Goal: Complete application form

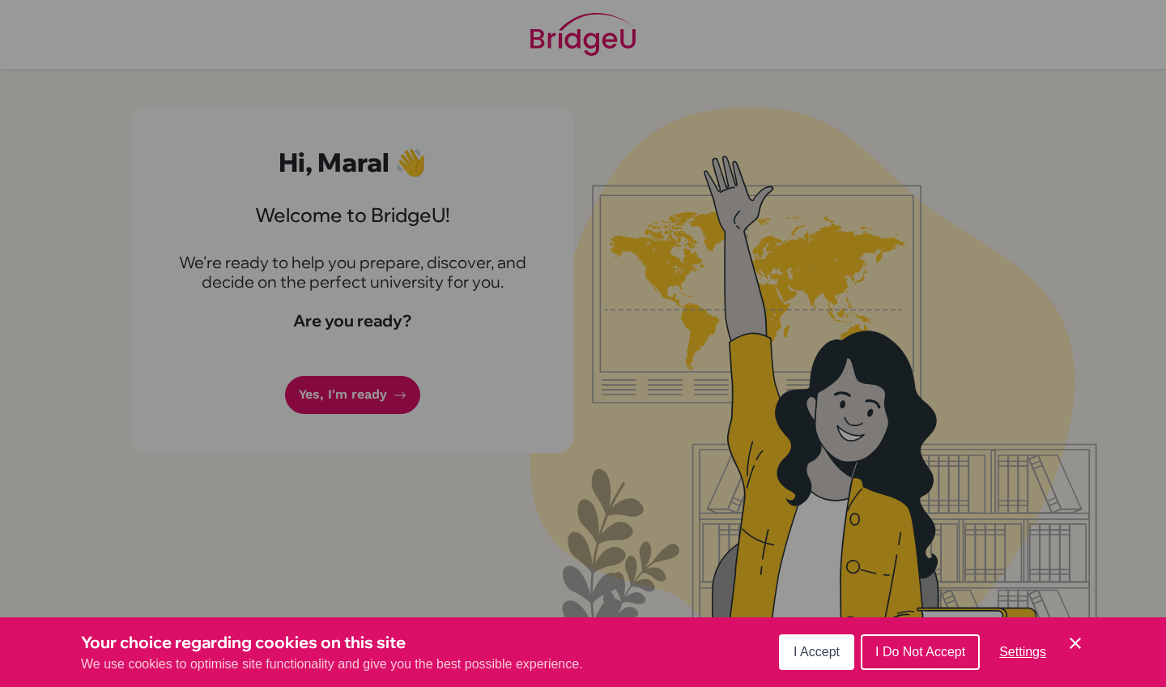
click at [834, 649] on span "I Accept" at bounding box center [817, 652] width 46 height 14
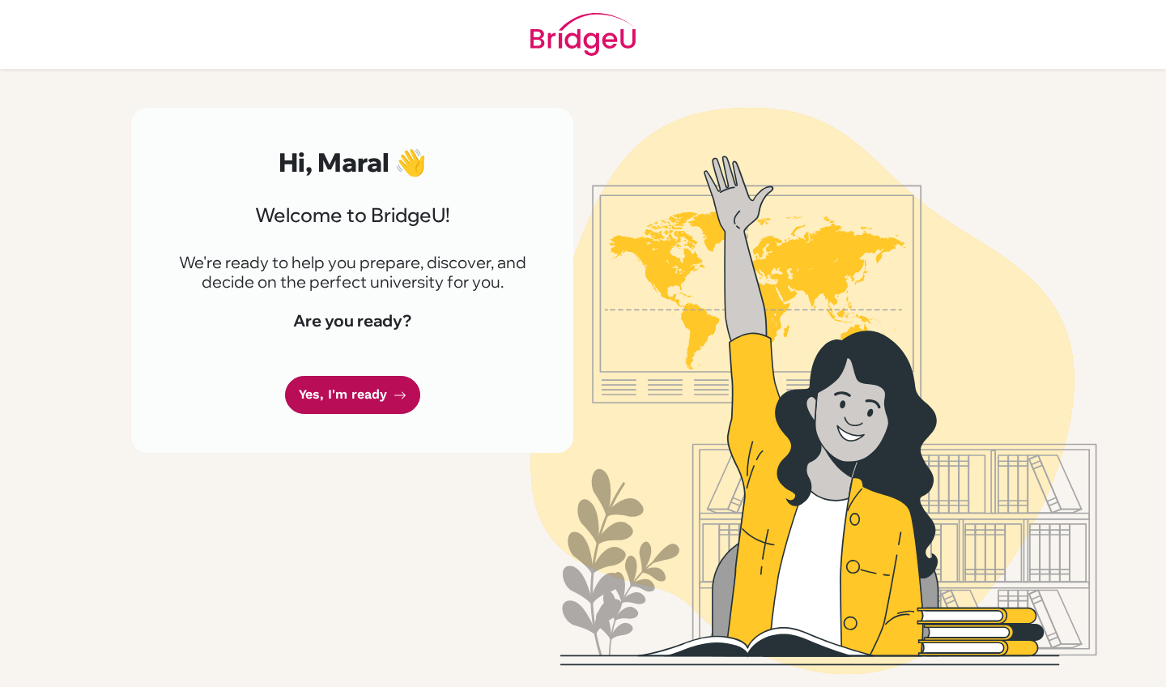
click at [383, 394] on link "Yes, I'm ready" at bounding box center [352, 395] width 135 height 38
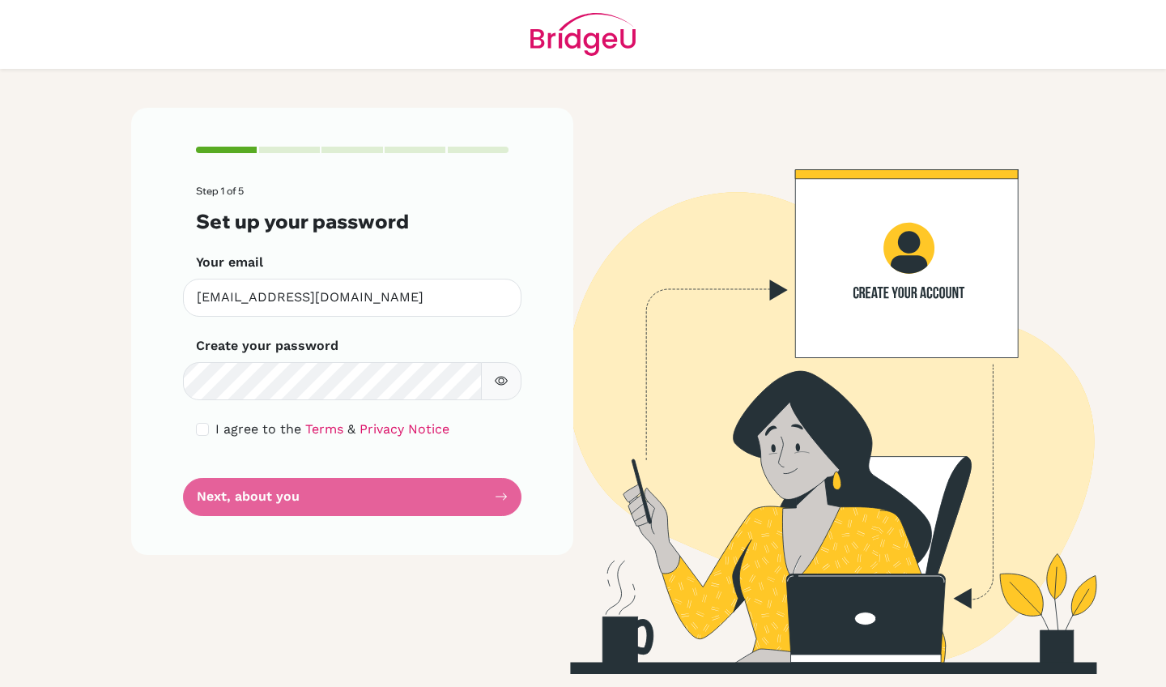
click at [508, 377] on button "button" at bounding box center [501, 381] width 40 height 38
click at [505, 380] on icon "button" at bounding box center [501, 380] width 13 height 13
click at [501, 374] on icon "button" at bounding box center [501, 380] width 13 height 13
click at [501, 375] on icon "button" at bounding box center [501, 380] width 13 height 13
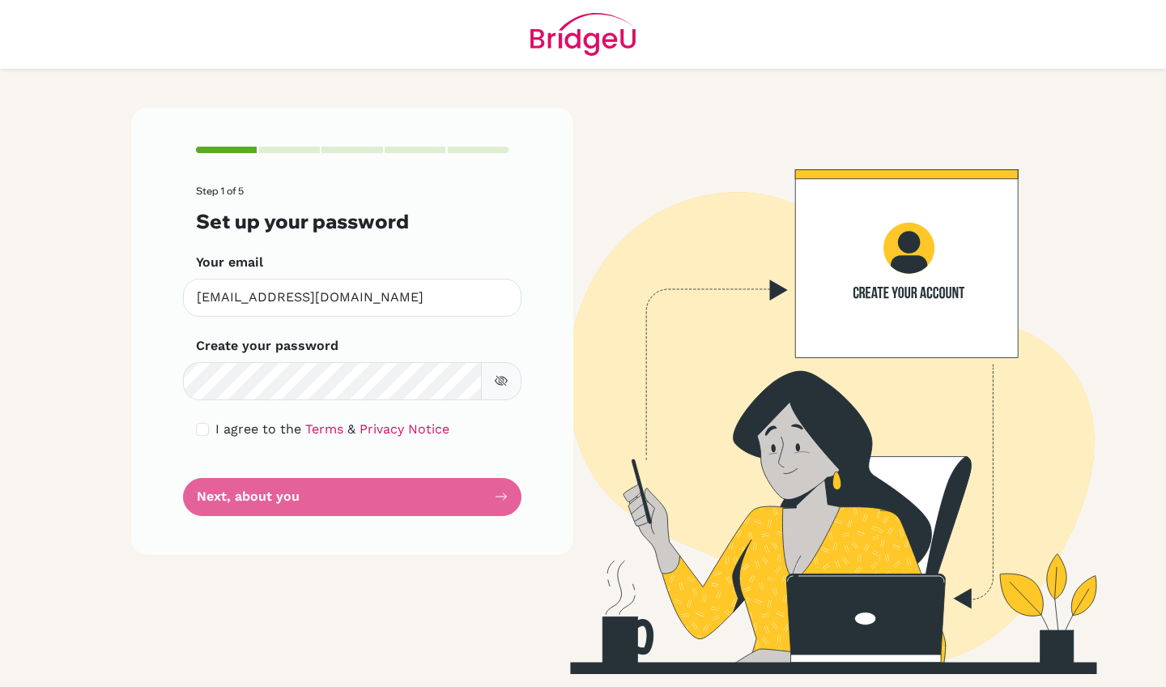
click at [501, 375] on icon "button" at bounding box center [501, 380] width 13 height 13
click at [499, 381] on icon "button" at bounding box center [502, 381] width 6 height 6
click at [499, 381] on icon "button" at bounding box center [501, 381] width 6 height 6
click at [413, 501] on form "Step 1 of 5 Set up your password Your email maral.mj999@gmail.com Invalid email…" at bounding box center [352, 350] width 313 height 330
click at [480, 490] on form "Step 1 of 5 Set up your password Your email maral.mj999@gmail.com Invalid email…" at bounding box center [352, 350] width 313 height 330
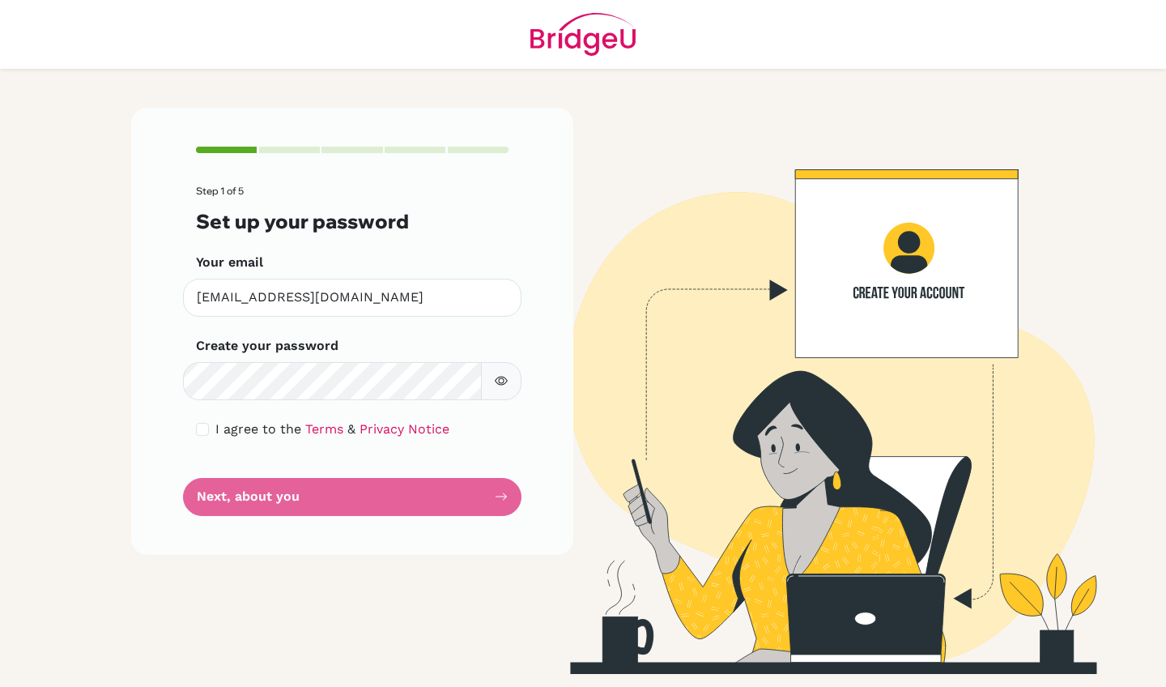
click at [620, 525] on img at bounding box center [813, 391] width 923 height 566
click at [440, 488] on form "Step 1 of 5 Set up your password Your email maral.mj999@gmail.com Invalid email…" at bounding box center [352, 350] width 313 height 330
click at [586, 489] on img at bounding box center [813, 391] width 923 height 566
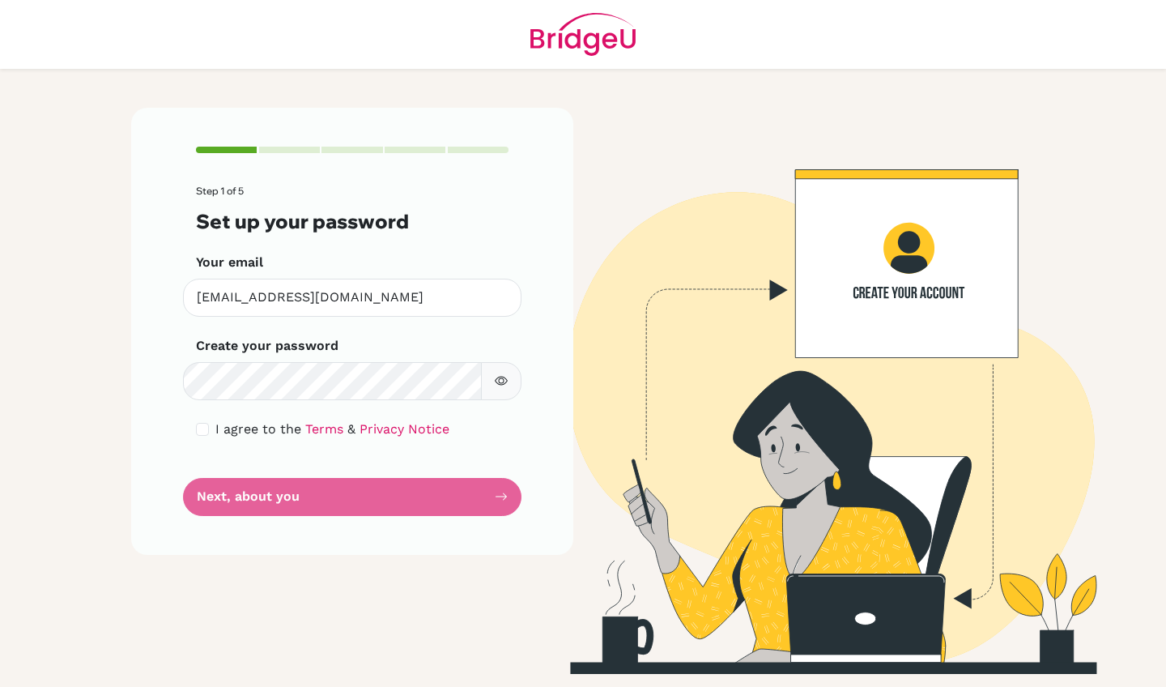
click at [421, 504] on form "Step 1 of 5 Set up your password Your email [EMAIL_ADDRESS][DOMAIN_NAME] Invali…" at bounding box center [352, 350] width 313 height 330
click at [446, 505] on form "Step 1 of 5 Set up your password Your email [EMAIL_ADDRESS][DOMAIN_NAME] Invali…" at bounding box center [352, 350] width 313 height 330
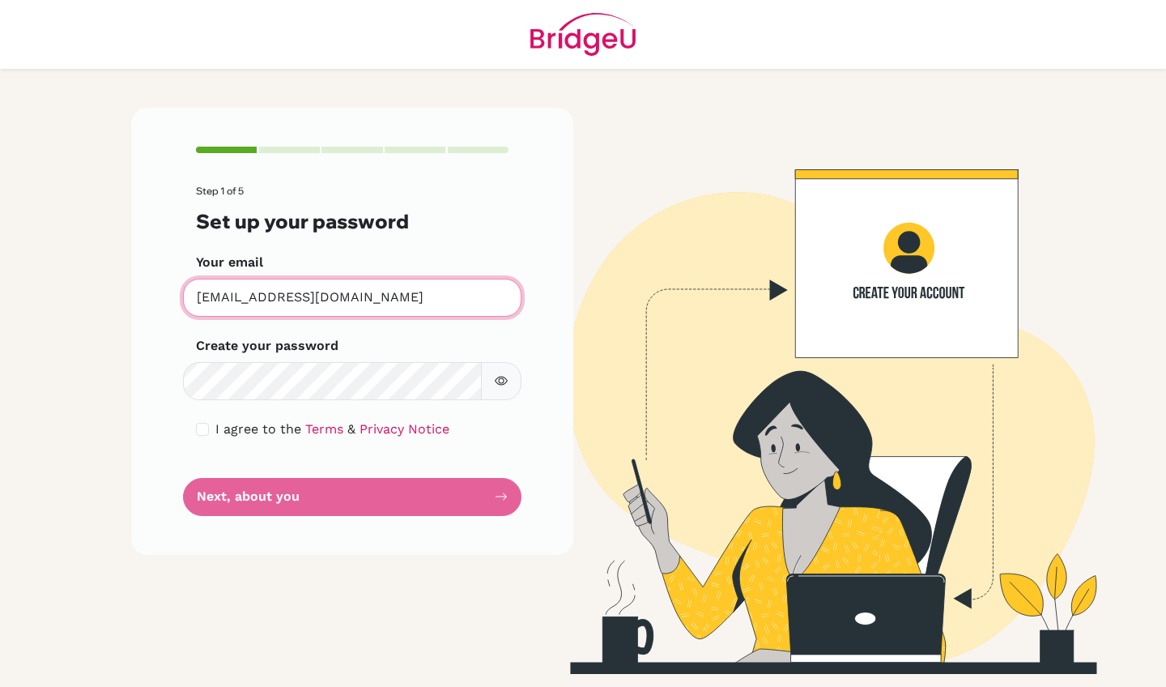
click at [424, 312] on input "[EMAIL_ADDRESS][DOMAIN_NAME]" at bounding box center [352, 298] width 339 height 38
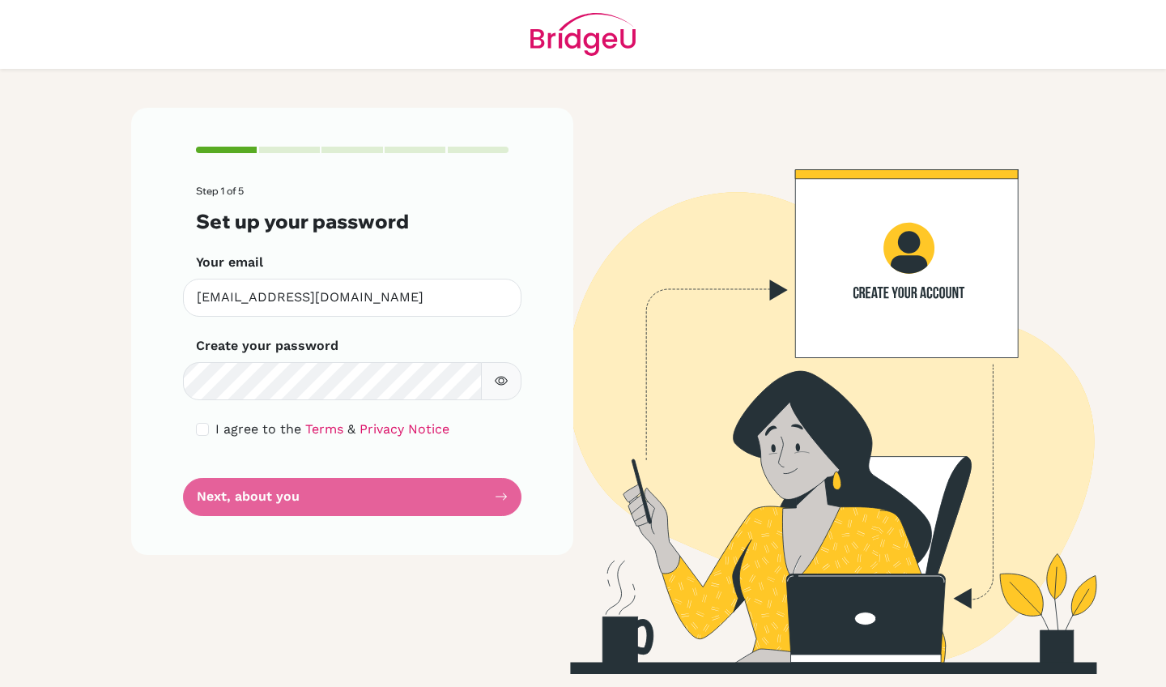
click at [494, 381] on button "button" at bounding box center [501, 381] width 40 height 38
click at [418, 505] on form "Step 1 of 5 Set up your password Your email [EMAIL_ADDRESS][DOMAIN_NAME] Invali…" at bounding box center [352, 350] width 313 height 330
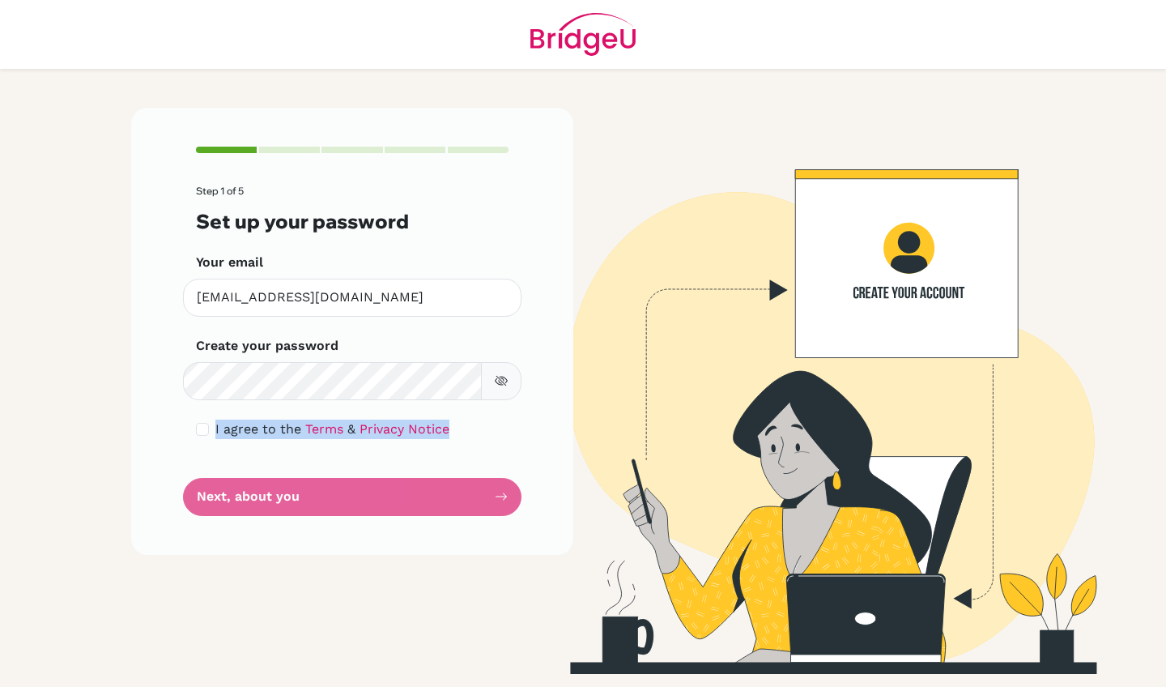
click at [554, 514] on div "Step 1 of 5 Set up your password Your email [EMAIL_ADDRESS][DOMAIN_NAME] Invali…" at bounding box center [352, 331] width 442 height 446
click at [500, 496] on form "Step 1 of 5 Set up your password Your email [EMAIL_ADDRESS][DOMAIN_NAME] Invali…" at bounding box center [352, 350] width 313 height 330
click at [531, 505] on div "Step 1 of 5 Set up your password Your email [EMAIL_ADDRESS][DOMAIN_NAME] Invali…" at bounding box center [352, 331] width 442 height 446
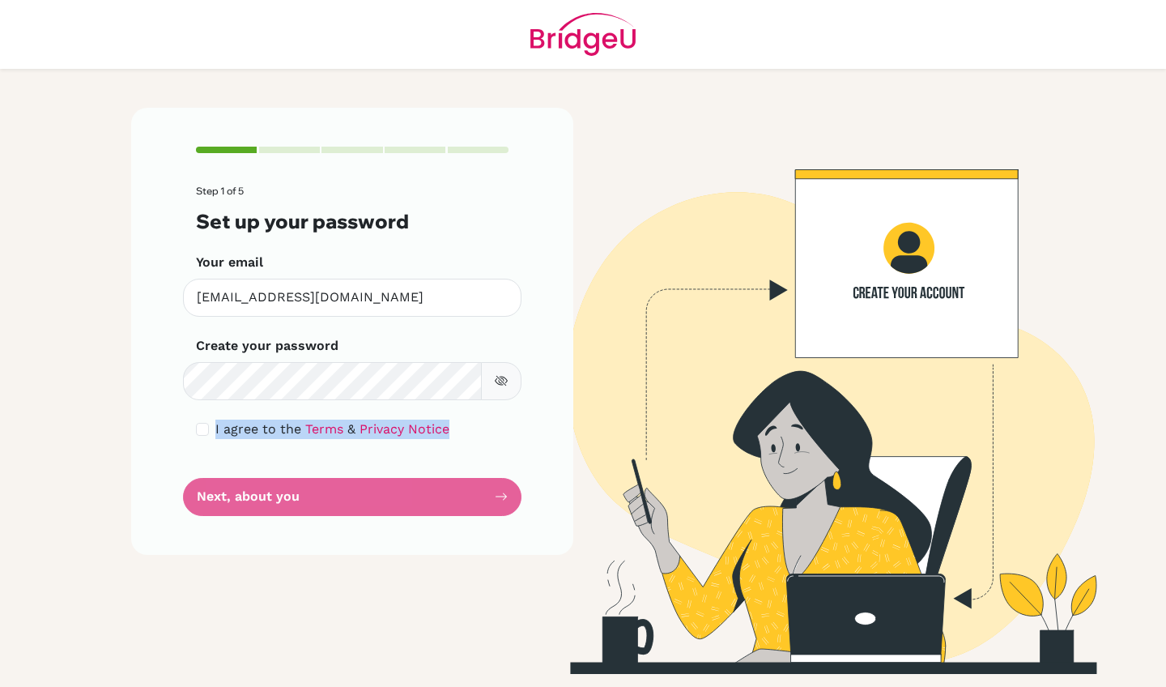
click at [544, 534] on div "Step 1 of 5 Set up your password Your email [EMAIL_ADDRESS][DOMAIN_NAME] Invali…" at bounding box center [352, 331] width 442 height 446
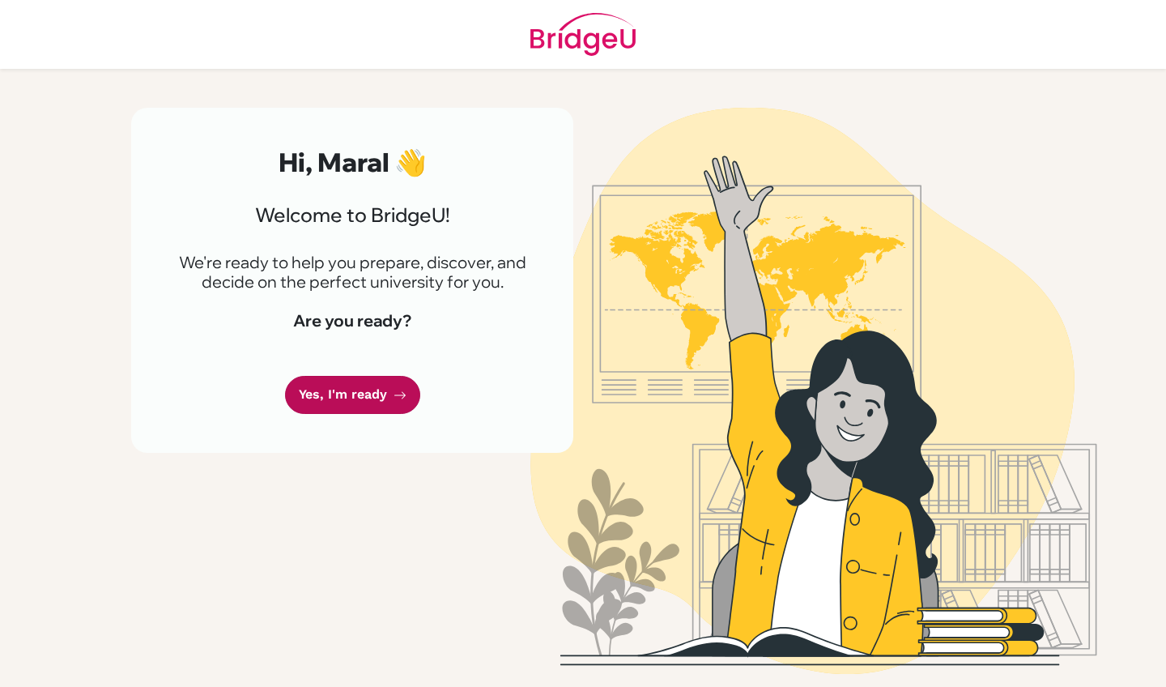
click at [376, 400] on link "Yes, I'm ready" at bounding box center [352, 395] width 135 height 38
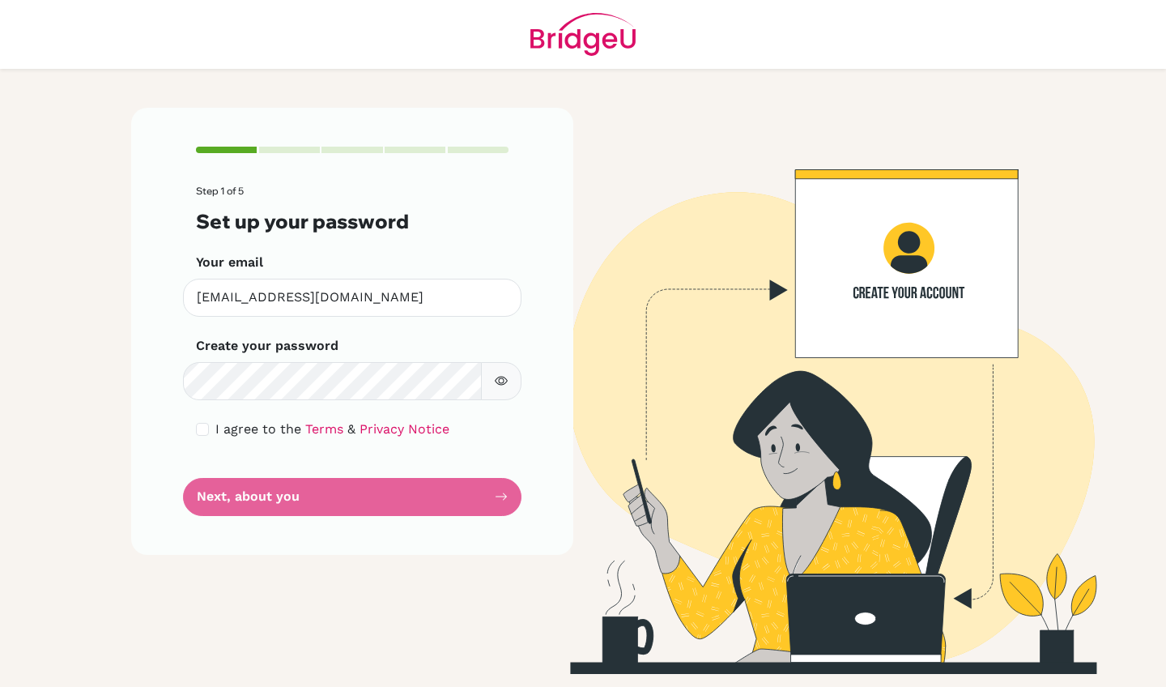
click at [501, 495] on form "Step 1 of 5 Set up your password Your email [EMAIL_ADDRESS][DOMAIN_NAME] Invali…" at bounding box center [352, 350] width 313 height 330
click at [573, 523] on div "Step 1 of 5 Set up your password Your email [EMAIL_ADDRESS][DOMAIN_NAME] Invali…" at bounding box center [352, 331] width 442 height 446
click at [471, 496] on form "Step 1 of 5 Set up your password Your email [EMAIL_ADDRESS][DOMAIN_NAME] Invali…" at bounding box center [352, 350] width 313 height 330
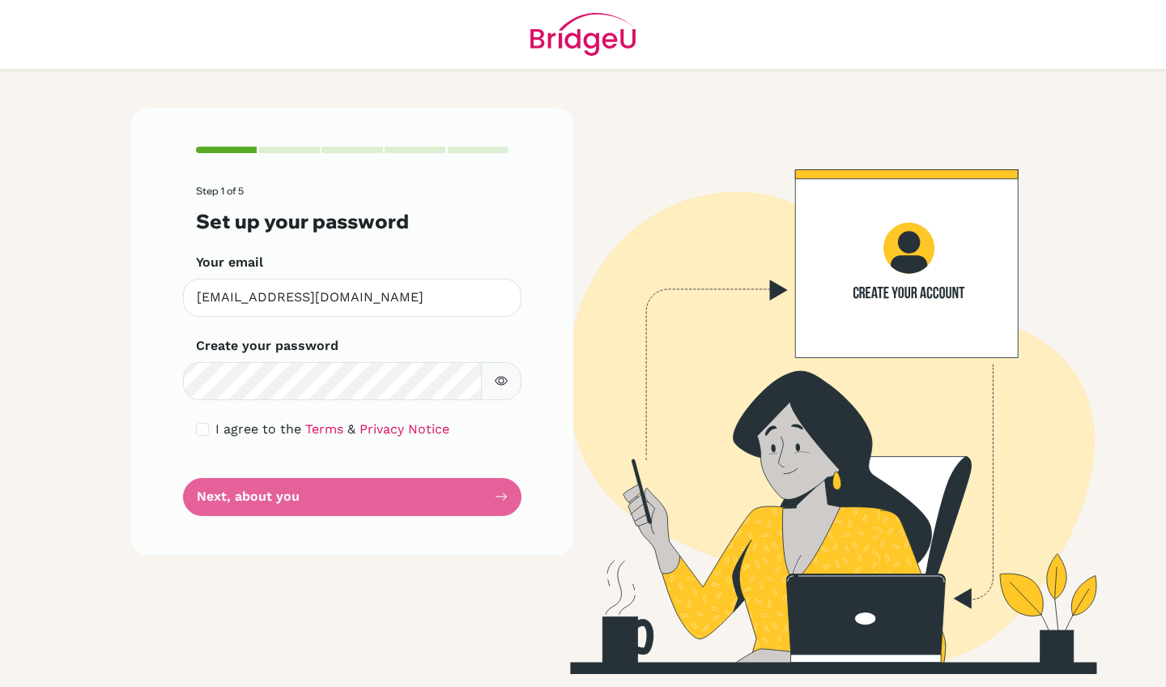
click at [569, 530] on div "Step 1 of 5 Set up your password Your email [EMAIL_ADDRESS][DOMAIN_NAME] Invali…" at bounding box center [352, 331] width 442 height 446
click at [481, 495] on form "Step 1 of 5 Set up your password Your email [EMAIL_ADDRESS][DOMAIN_NAME] Invali…" at bounding box center [352, 350] width 313 height 330
click at [526, 479] on div "Step 1 of 5 Set up your password Your email [EMAIL_ADDRESS][DOMAIN_NAME] Invali…" at bounding box center [352, 331] width 442 height 446
click at [504, 489] on form "Step 1 of 5 Set up your password Your email [EMAIL_ADDRESS][DOMAIN_NAME] Invali…" at bounding box center [352, 350] width 313 height 330
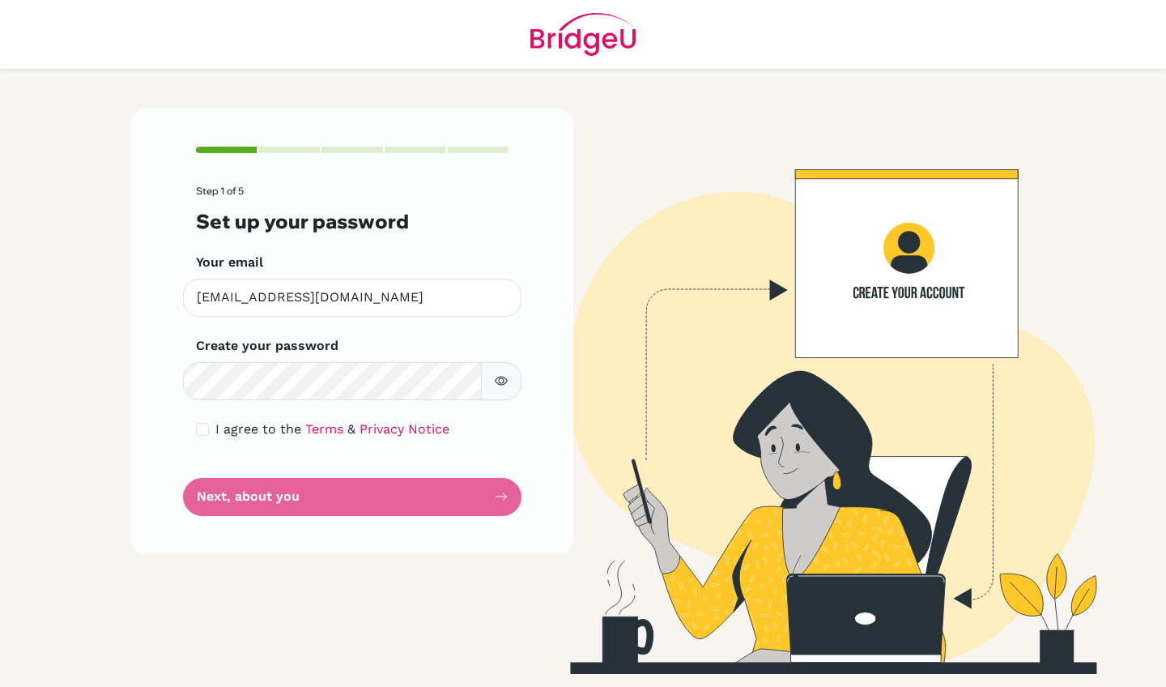
click at [495, 499] on form "Step 1 of 5 Set up your password Your email [EMAIL_ADDRESS][DOMAIN_NAME] Invali…" at bounding box center [352, 350] width 313 height 330
click at [500, 497] on form "Step 1 of 5 Set up your password Your email [EMAIL_ADDRESS][DOMAIN_NAME] Invali…" at bounding box center [352, 350] width 313 height 330
click at [519, 506] on div "Step 1 of 5 Set up your password Your email [EMAIL_ADDRESS][DOMAIN_NAME] Invali…" at bounding box center [352, 331] width 442 height 446
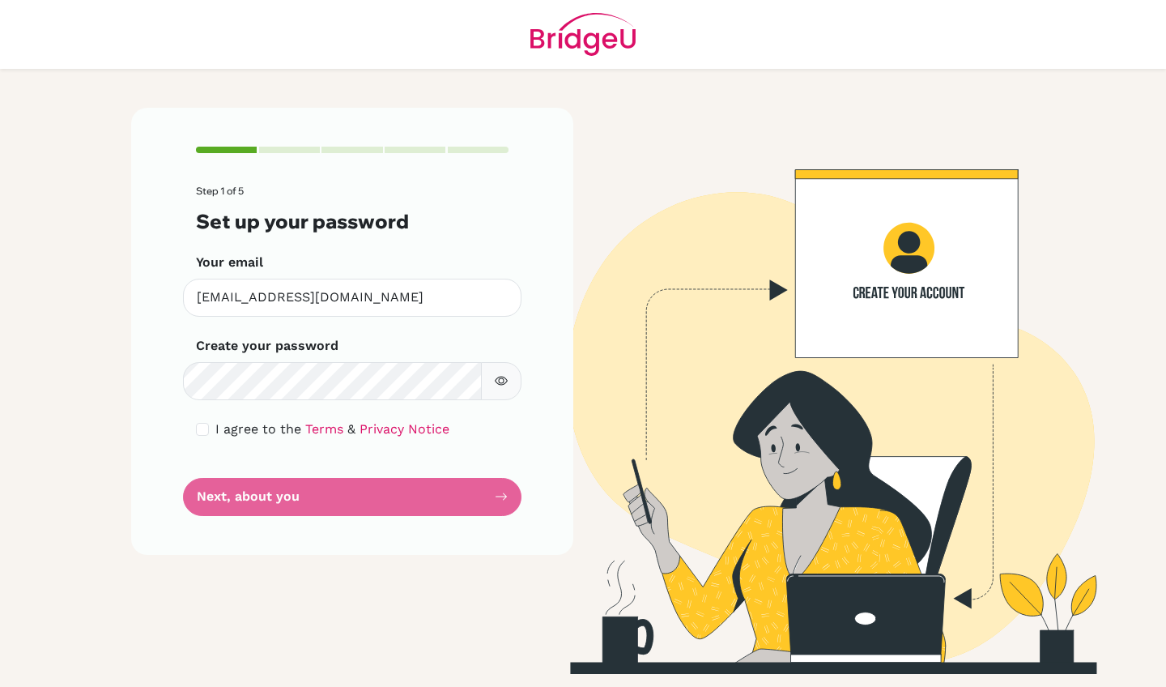
click at [510, 506] on div "Step 1 of 5 Set up your password Your email [EMAIL_ADDRESS][DOMAIN_NAME] Invali…" at bounding box center [352, 331] width 442 height 446
click at [524, 509] on div "Step 1 of 5 Set up your password Your email [EMAIL_ADDRESS][DOMAIN_NAME] Invali…" at bounding box center [352, 331] width 442 height 446
click at [505, 501] on form "Step 1 of 5 Set up your password Your email [EMAIL_ADDRESS][DOMAIN_NAME] Invali…" at bounding box center [352, 350] width 313 height 330
click at [620, 522] on img at bounding box center [813, 391] width 923 height 566
drag, startPoint x: 495, startPoint y: 491, endPoint x: 518, endPoint y: 503, distance: 25.7
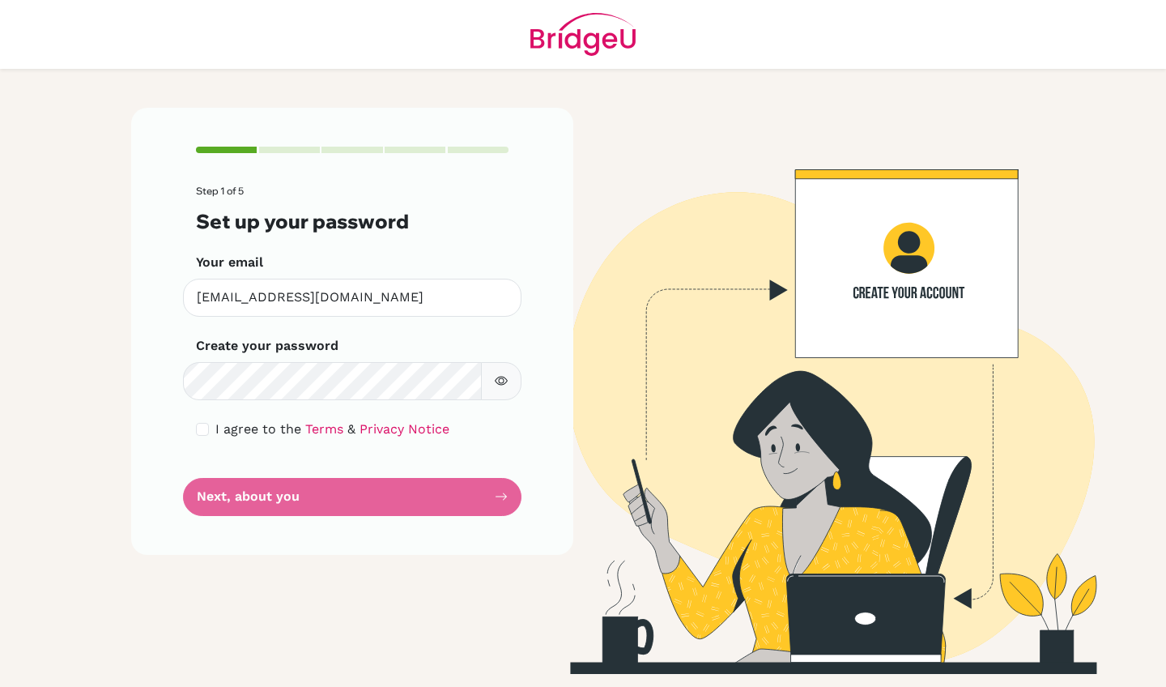
click at [506, 499] on form "Step 1 of 5 Set up your password Your email [EMAIL_ADDRESS][DOMAIN_NAME] Invali…" at bounding box center [352, 350] width 313 height 330
click at [588, 507] on img at bounding box center [813, 391] width 923 height 566
drag, startPoint x: 481, startPoint y: 488, endPoint x: 522, endPoint y: 488, distance: 40.5
click at [491, 489] on form "Step 1 of 5 Set up your password Your email [EMAIL_ADDRESS][DOMAIN_NAME] Invali…" at bounding box center [352, 350] width 313 height 330
drag, startPoint x: 539, startPoint y: 487, endPoint x: 623, endPoint y: 560, distance: 111.3
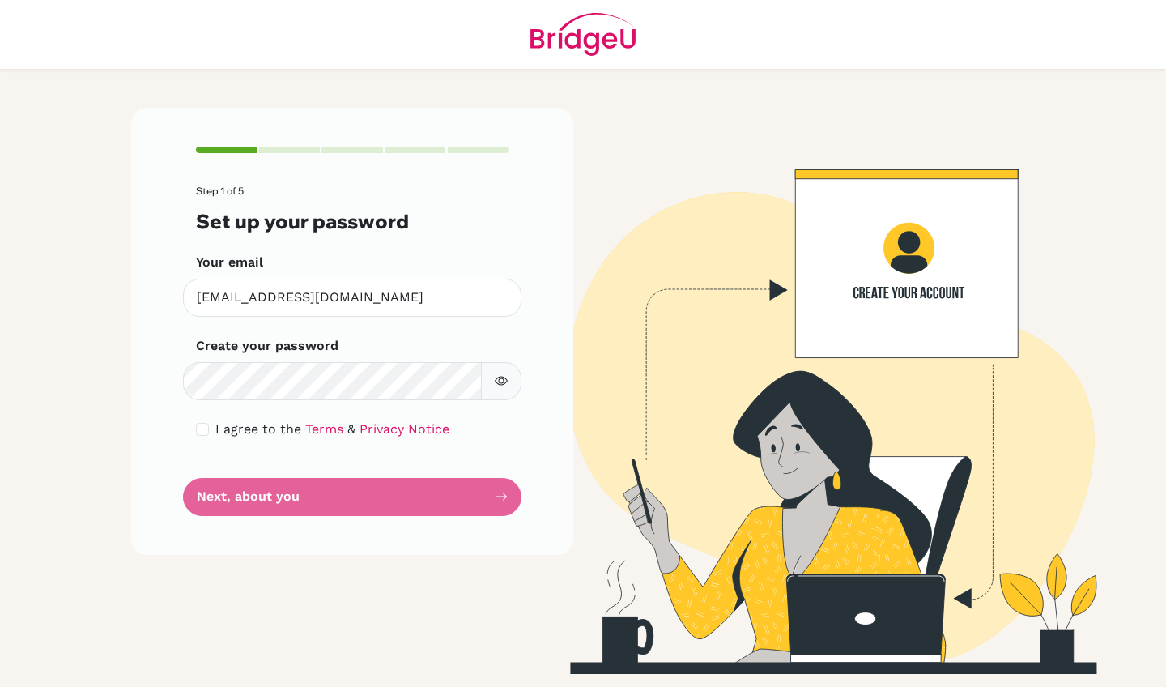
click at [623, 560] on div "Step 1 of 5 Set up your password Your email [EMAIL_ADDRESS][DOMAIN_NAME] Invali…" at bounding box center [582, 391] width 923 height 566
click at [624, 526] on img at bounding box center [813, 391] width 923 height 566
drag, startPoint x: 149, startPoint y: 126, endPoint x: 497, endPoint y: 436, distance: 465.9
click at [496, 437] on div "Step 1 of 5 Set up your password Your email [EMAIL_ADDRESS][DOMAIN_NAME] Invali…" at bounding box center [352, 331] width 442 height 446
click at [547, 471] on div "Step 1 of 5 Set up your password Your email [EMAIL_ADDRESS][DOMAIN_NAME] Invali…" at bounding box center [352, 331] width 442 height 446
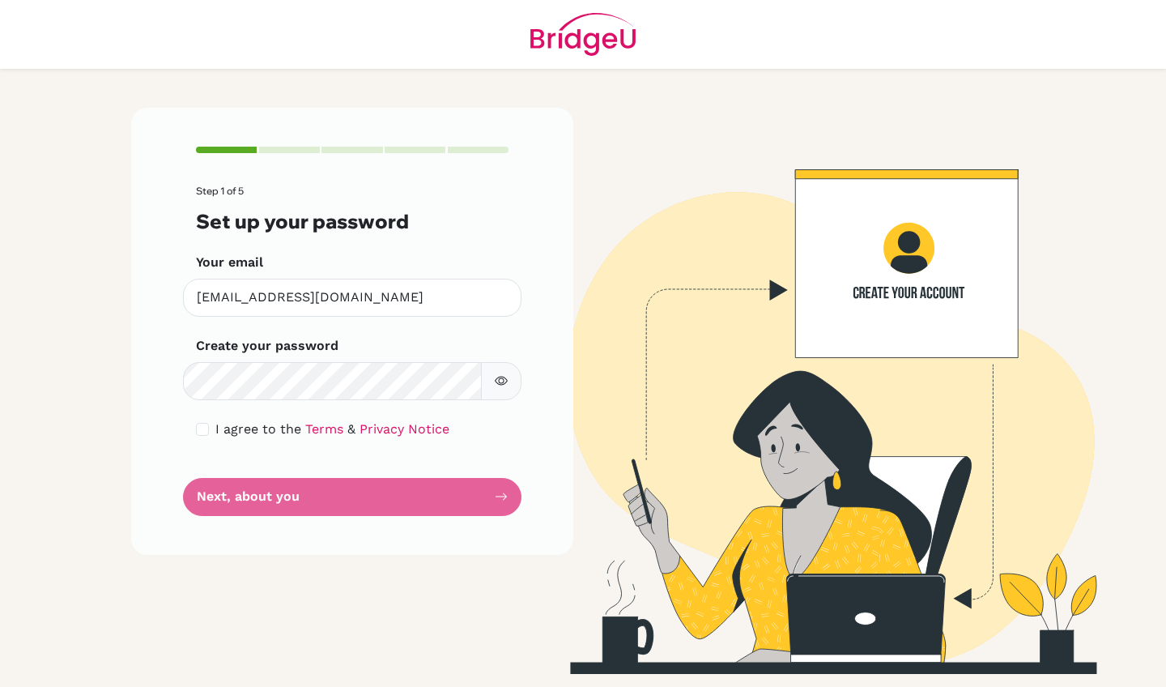
click at [499, 509] on form "Step 1 of 5 Set up your password Your email [EMAIL_ADDRESS][DOMAIN_NAME] Invali…" at bounding box center [352, 350] width 313 height 330
click at [599, 524] on img at bounding box center [813, 391] width 923 height 566
click at [412, 491] on form "Step 1 of 5 Set up your password Your email [EMAIL_ADDRESS][DOMAIN_NAME] Invali…" at bounding box center [352, 350] width 313 height 330
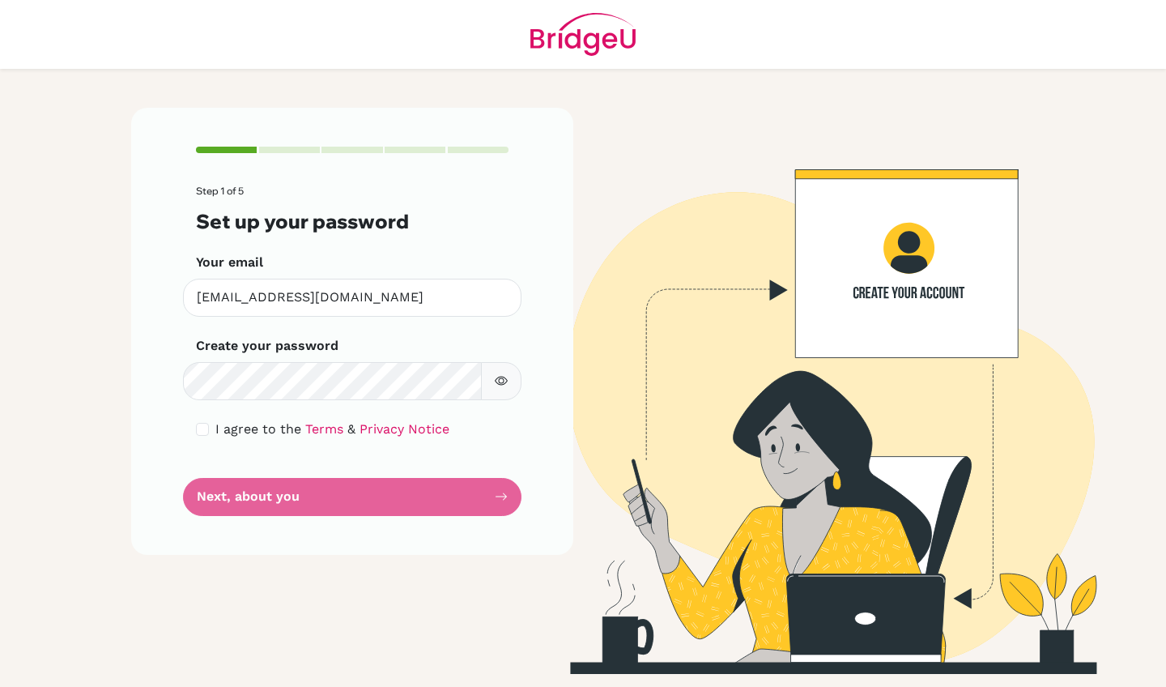
click at [202, 426] on input "checkbox" at bounding box center [202, 429] width 13 height 13
checkbox input "true"
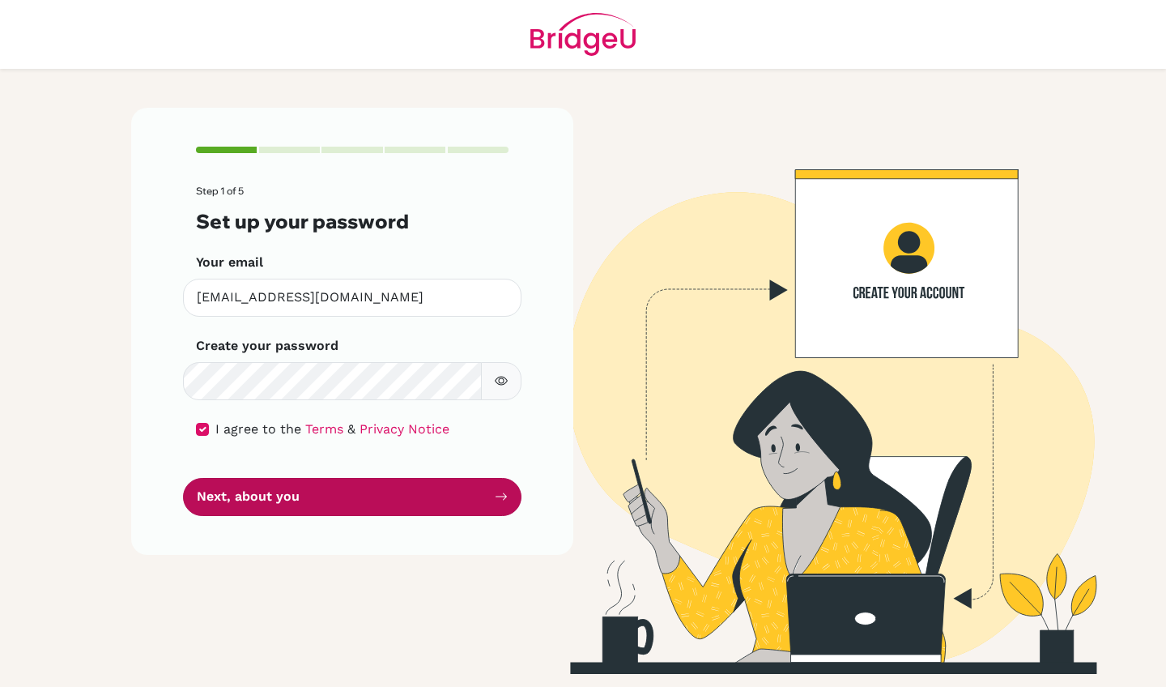
click at [242, 495] on button "Next, about you" at bounding box center [352, 497] width 339 height 38
